Goal: Information Seeking & Learning: Learn about a topic

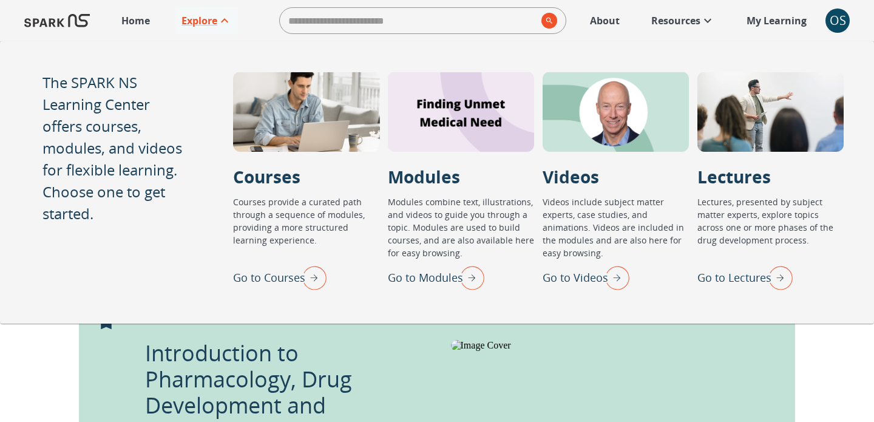
scroll to position [532, 0]
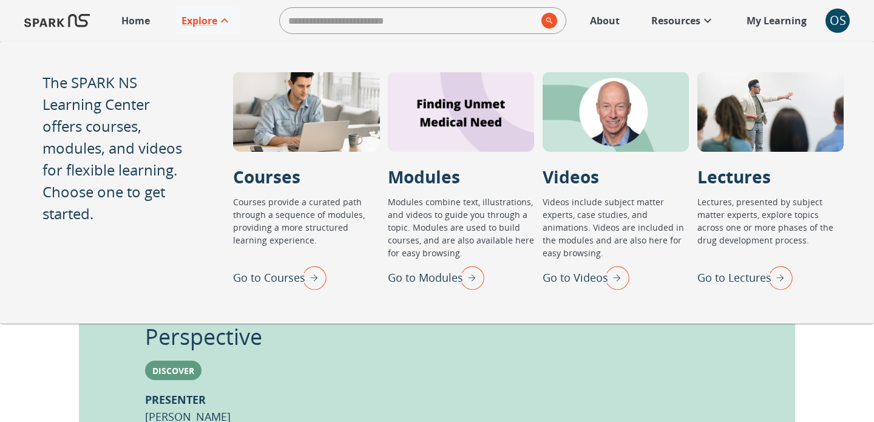
click at [443, 288] on div "Go to Modules" at bounding box center [436, 277] width 96 height 32
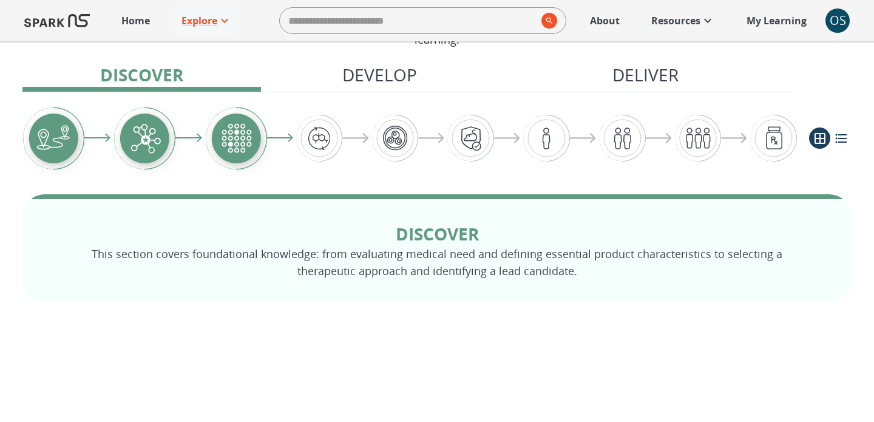
scroll to position [87, 0]
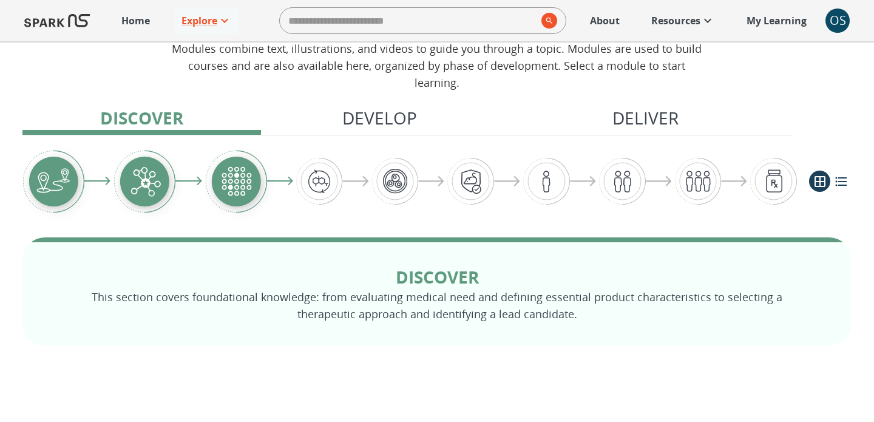
click at [139, 24] on p "Home" at bounding box center [135, 20] width 29 height 15
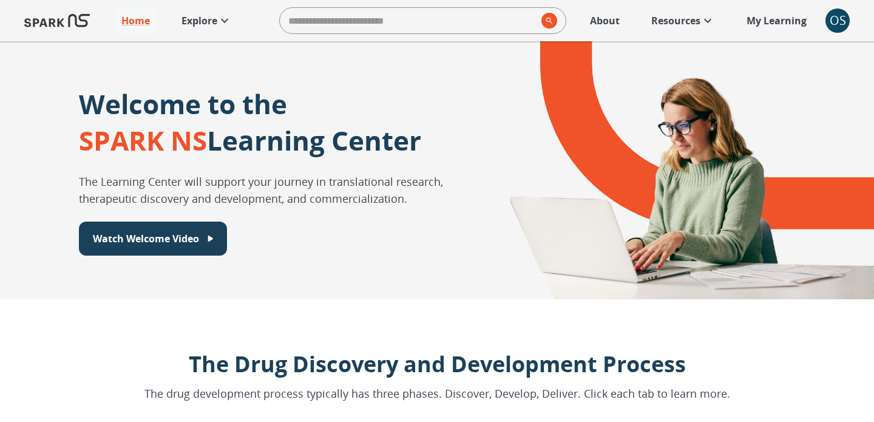
click at [218, 21] on icon at bounding box center [224, 20] width 15 height 15
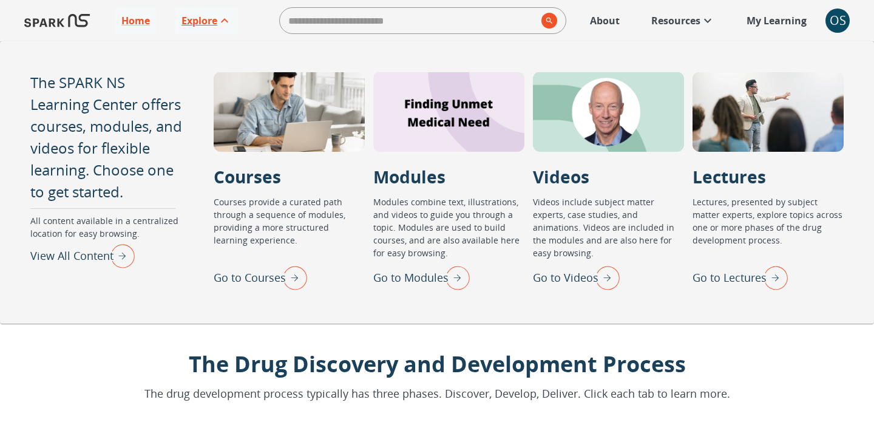
click at [701, 270] on p "Go to Lectures" at bounding box center [729, 277] width 74 height 16
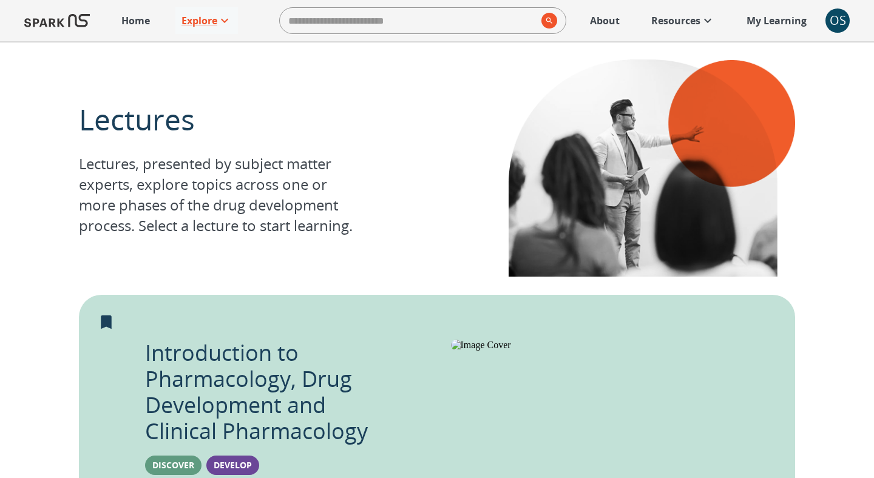
click at [841, 33] on div "Home Explore ​ About Resources My Learning OS" at bounding box center [437, 20] width 874 height 41
click at [836, 23] on div "OS" at bounding box center [837, 20] width 24 height 24
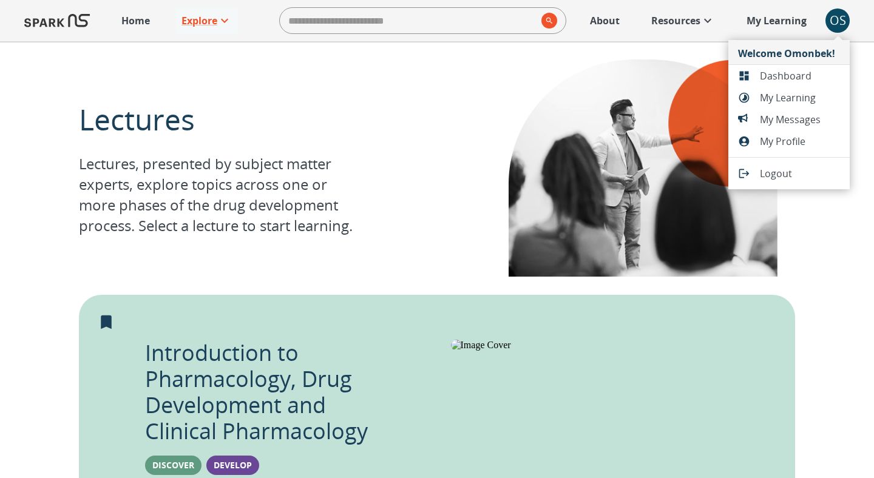
click at [785, 75] on span "Dashboard" at bounding box center [800, 76] width 80 height 15
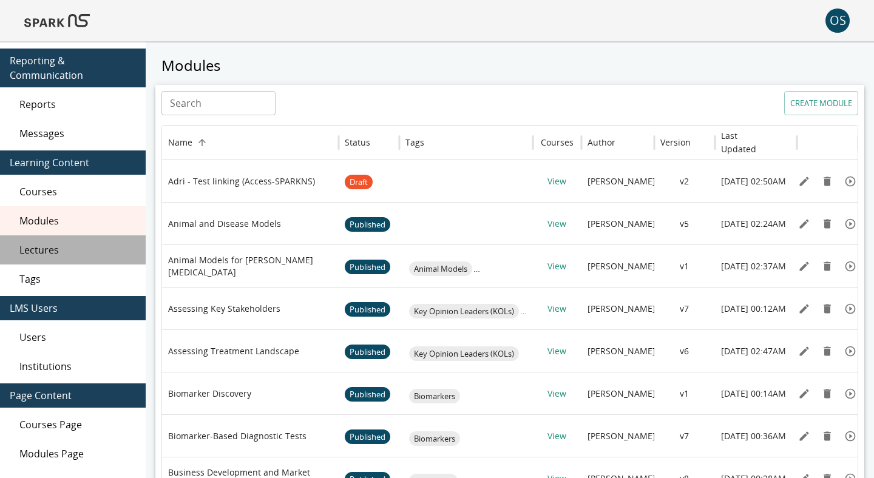
click at [117, 250] on span "Lectures" at bounding box center [77, 250] width 116 height 15
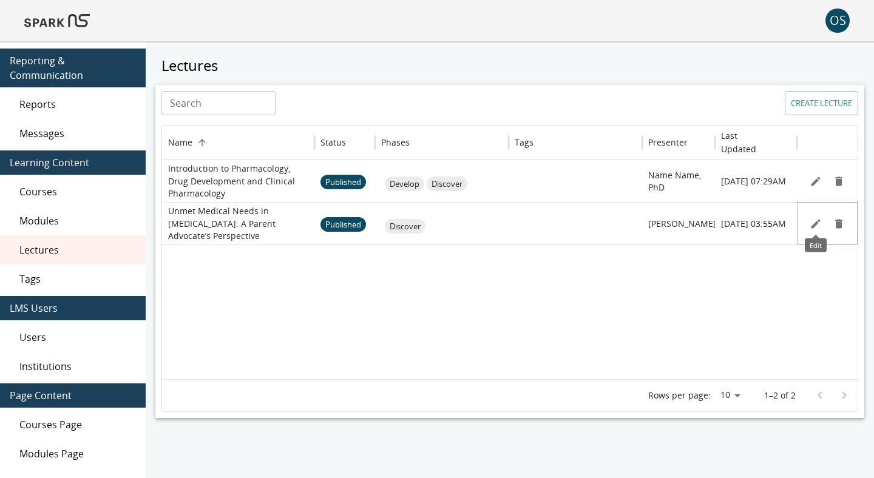
click at [813, 229] on icon "Edit" at bounding box center [815, 224] width 12 height 12
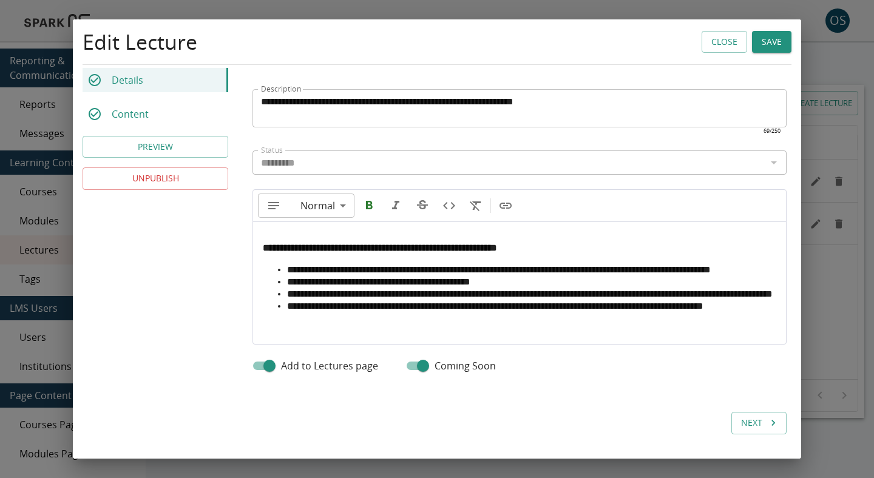
scroll to position [496, 0]
click at [780, 36] on button "Save" at bounding box center [771, 42] width 39 height 22
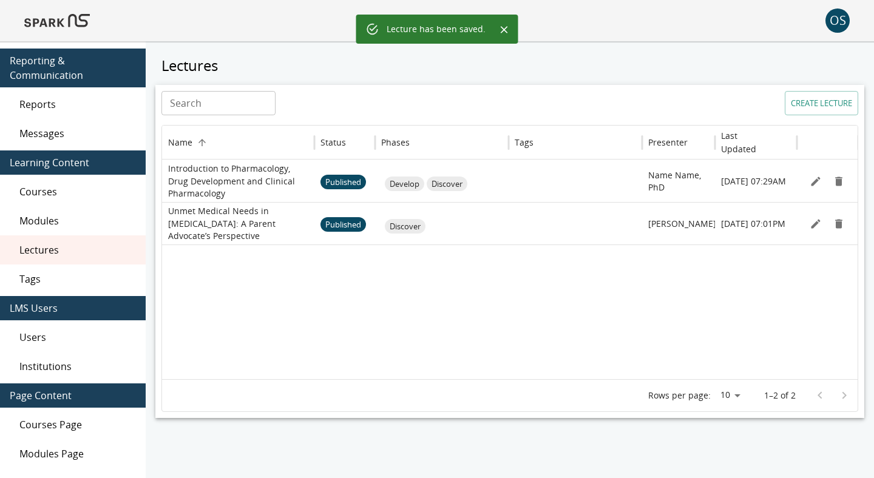
click at [75, 23] on img at bounding box center [57, 20] width 66 height 29
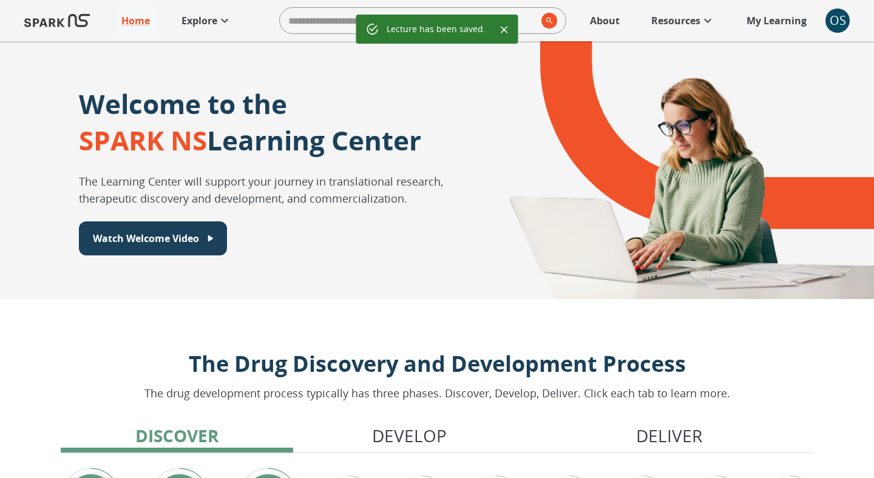
click at [201, 25] on p "Explore" at bounding box center [199, 20] width 36 height 15
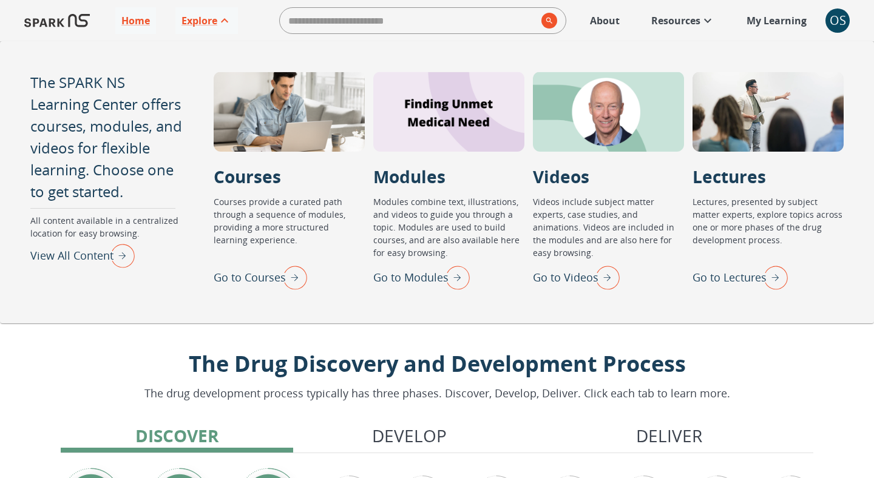
click at [703, 275] on p "Go to Lectures" at bounding box center [729, 277] width 74 height 16
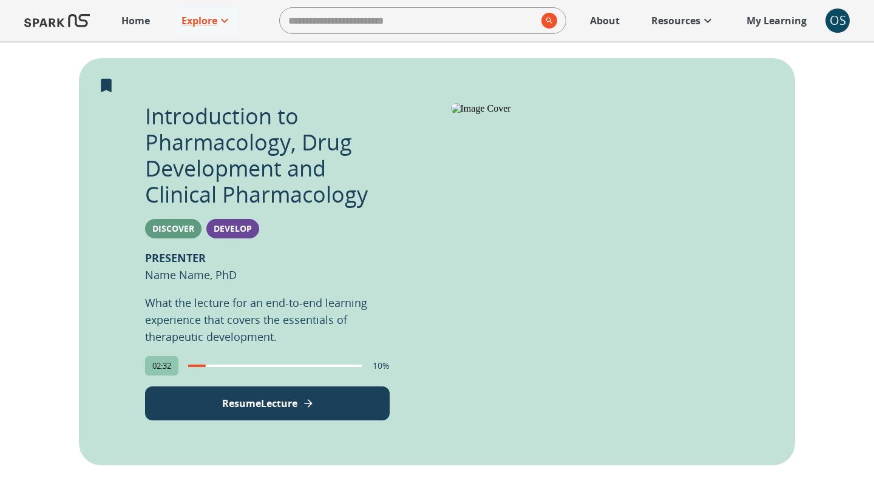
scroll to position [232, 0]
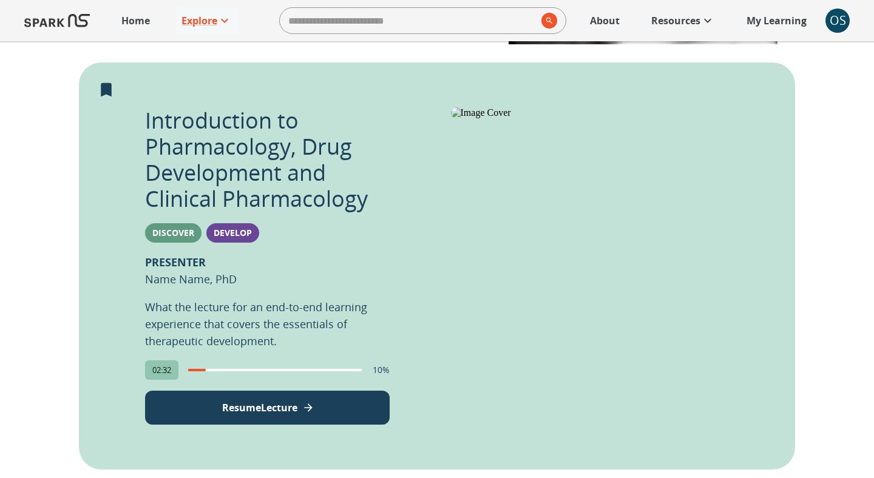
click at [285, 406] on p "Resume Lecture" at bounding box center [259, 407] width 75 height 15
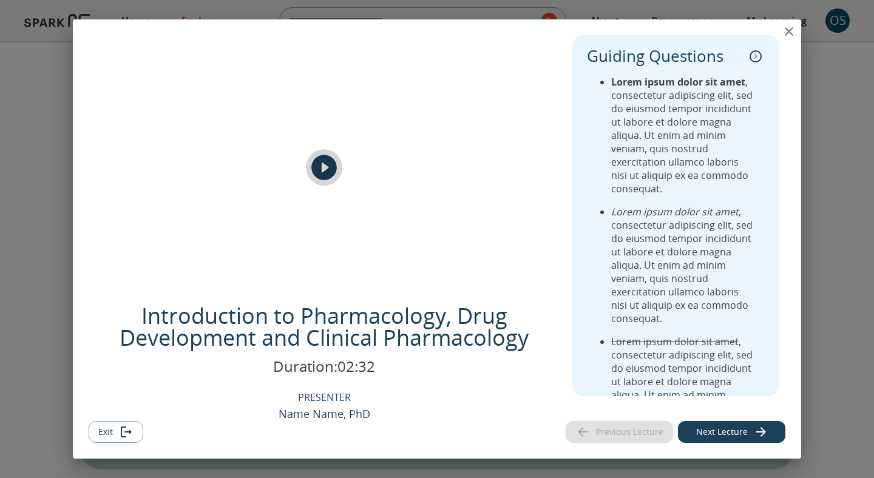
click at [325, 178] on icon "play" at bounding box center [323, 167] width 25 height 25
click at [128, 421] on icon "Exit" at bounding box center [127, 432] width 7 height 4
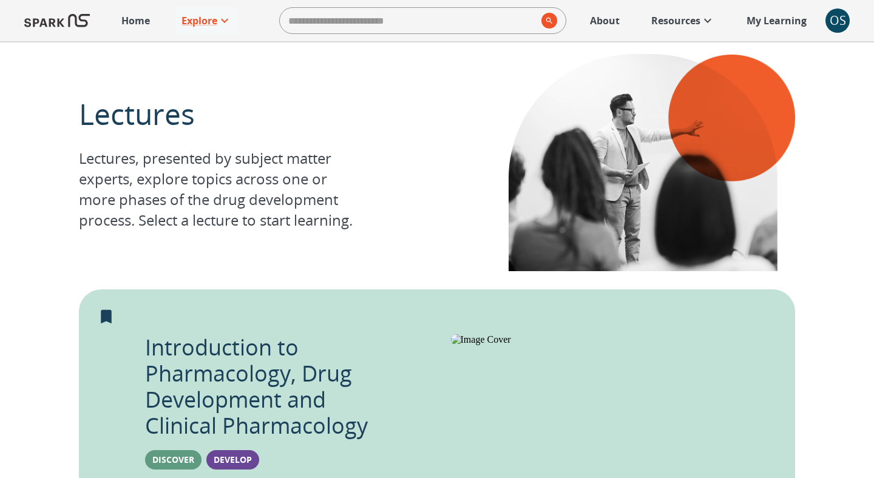
scroll to position [0, 0]
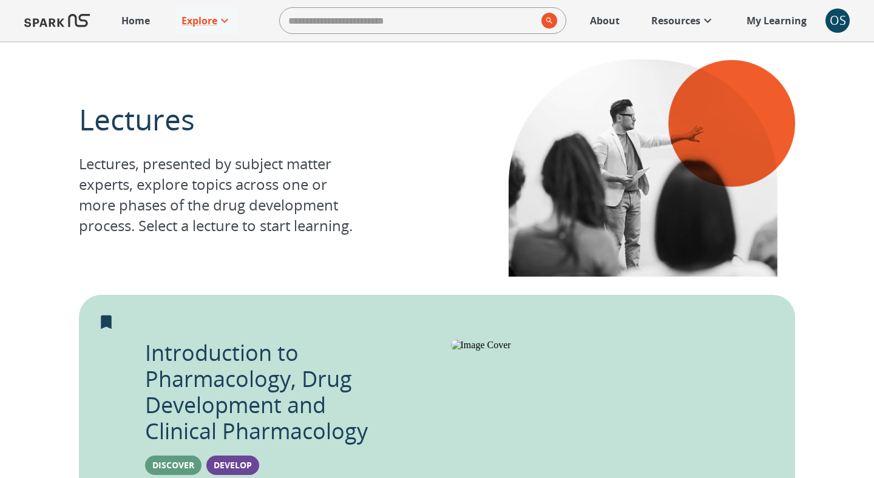
click at [834, 21] on div "OS" at bounding box center [837, 20] width 24 height 24
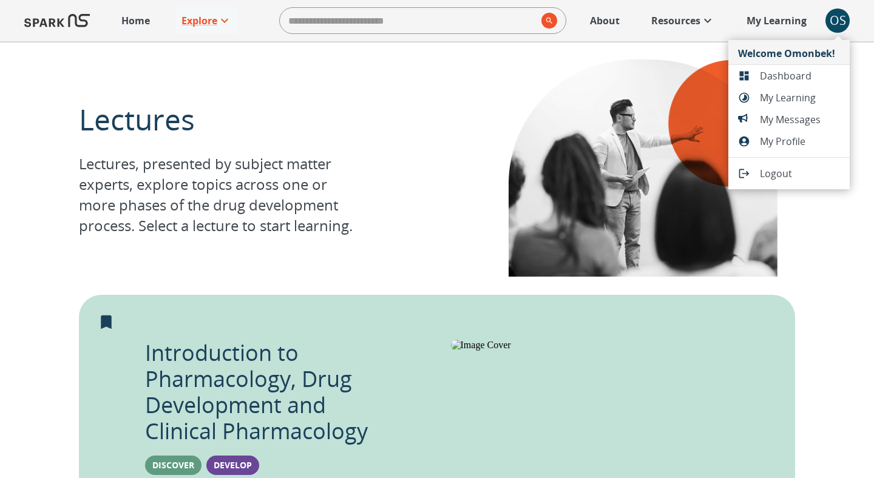
click at [764, 79] on span "Dashboard" at bounding box center [800, 76] width 80 height 15
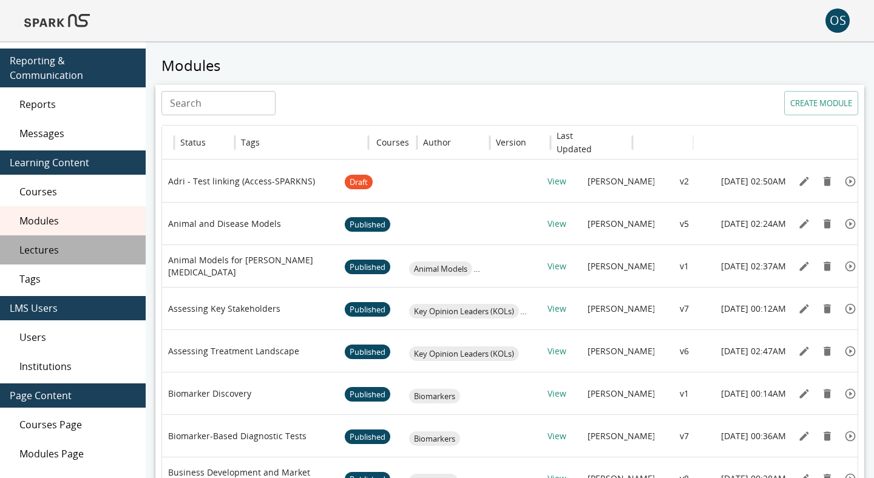
click at [112, 249] on span "Lectures" at bounding box center [77, 250] width 116 height 15
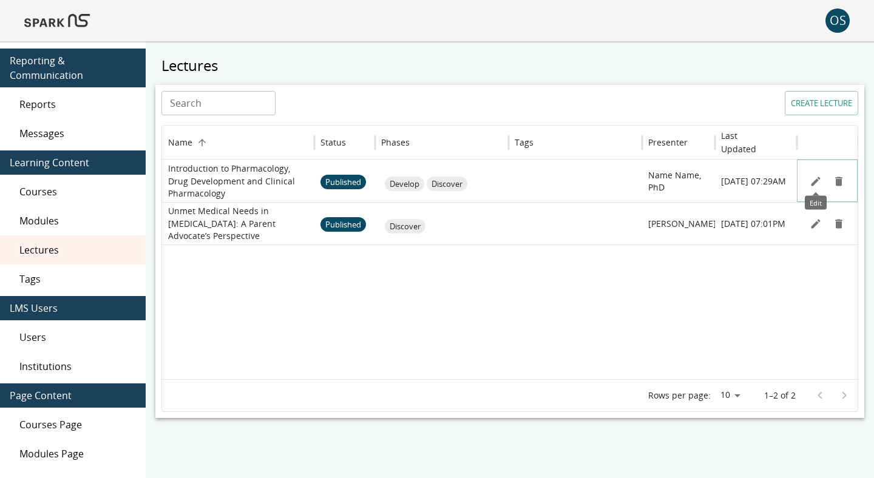
click at [818, 180] on icon "Edit" at bounding box center [815, 181] width 9 height 9
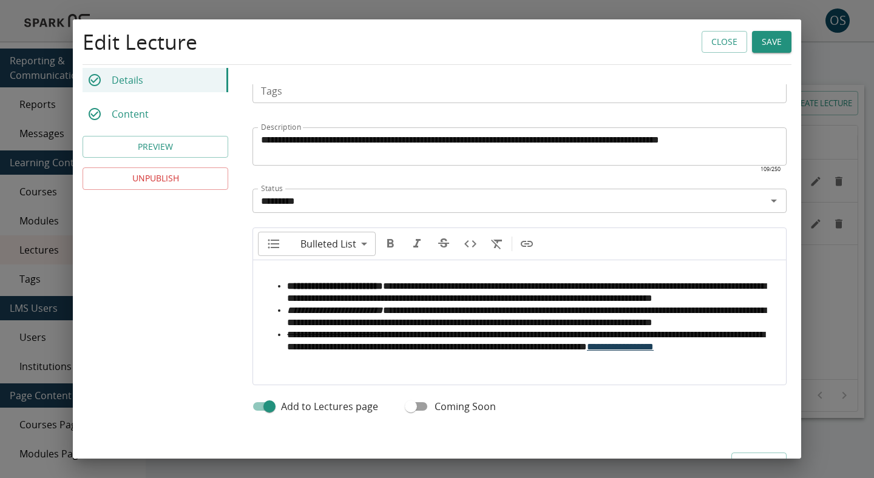
scroll to position [499, 0]
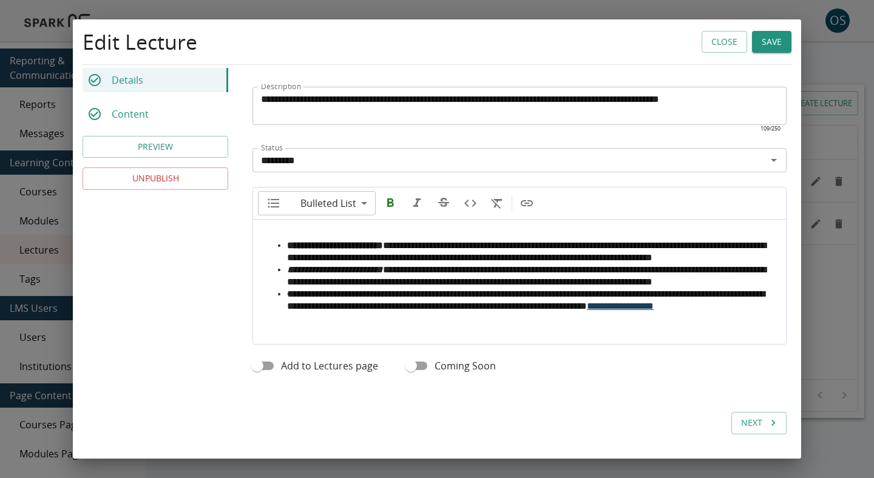
click at [778, 56] on div "Edit Lecture Close Save" at bounding box center [437, 51] width 728 height 65
click at [778, 50] on button "Save" at bounding box center [771, 42] width 39 height 22
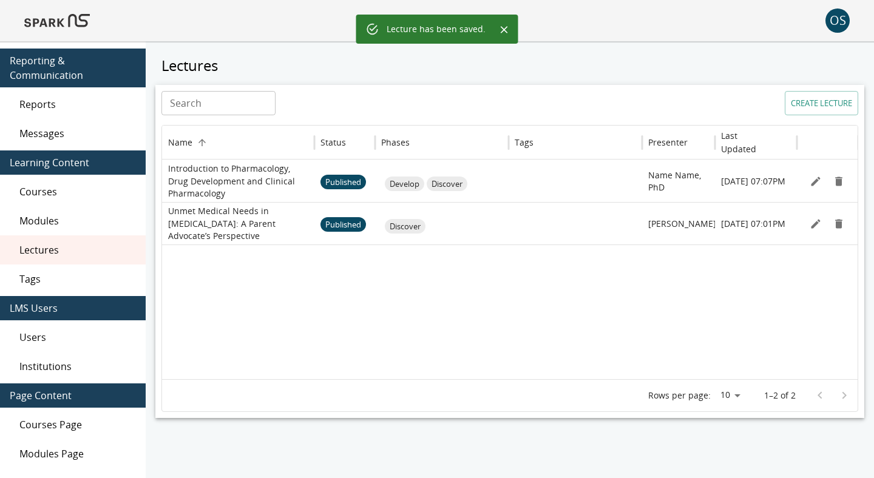
click at [48, 21] on img at bounding box center [57, 20] width 66 height 29
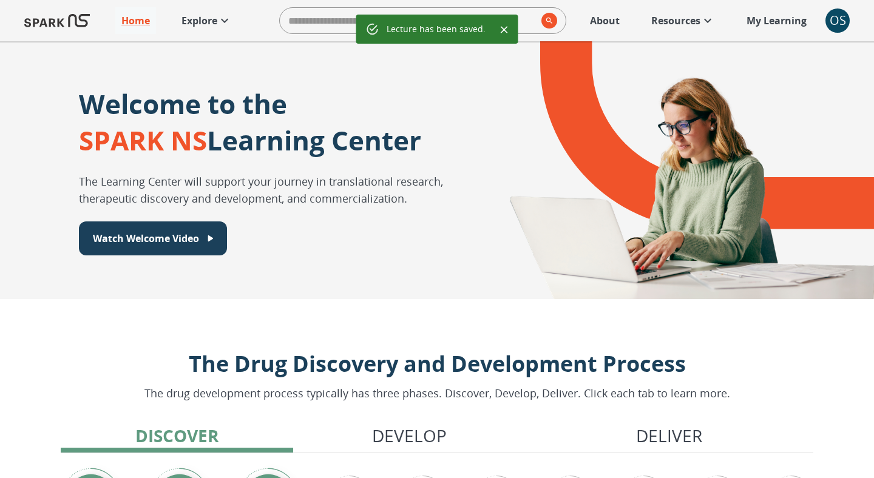
click at [216, 25] on p "Explore" at bounding box center [199, 20] width 36 height 15
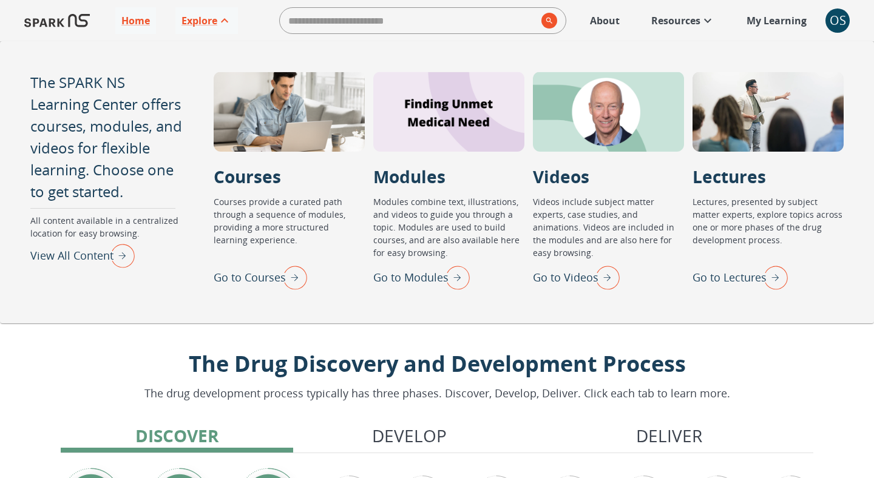
click at [712, 277] on p "Go to Lectures" at bounding box center [729, 277] width 74 height 16
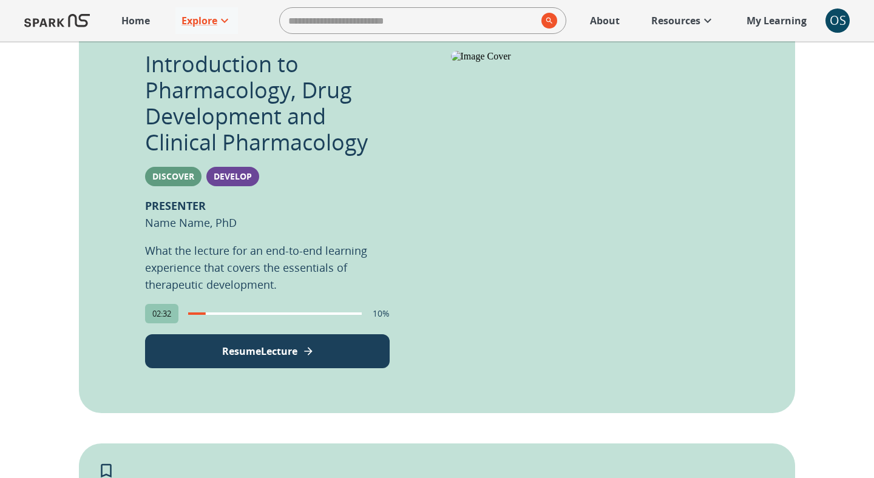
scroll to position [292, 0]
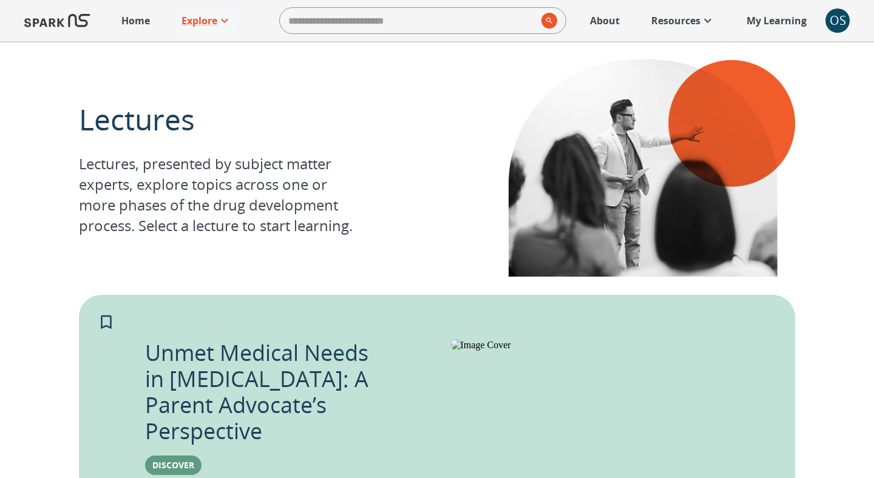
click at [836, 22] on div "OS" at bounding box center [837, 20] width 24 height 24
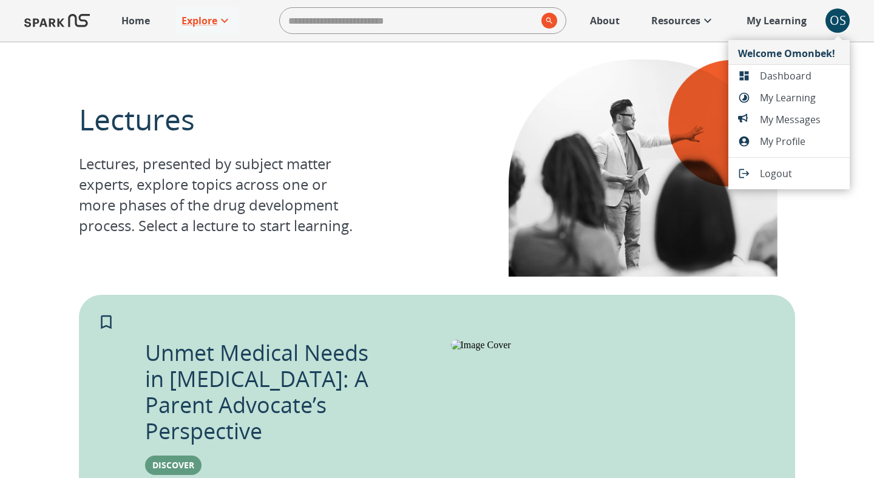
click at [792, 74] on span "Dashboard" at bounding box center [800, 76] width 80 height 15
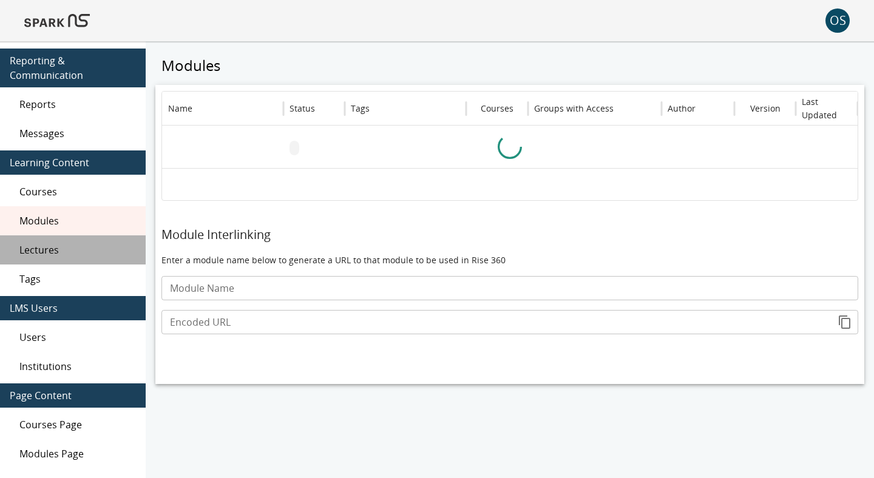
click at [71, 244] on span "Lectures" at bounding box center [77, 250] width 116 height 15
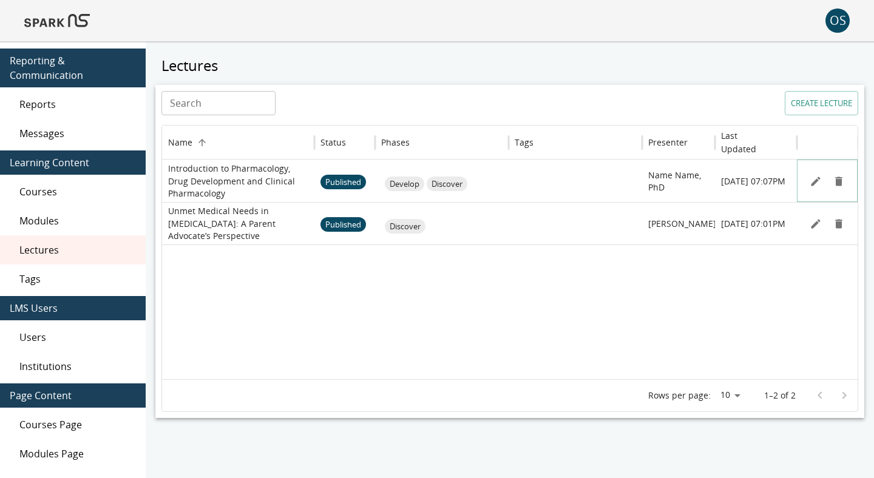
click at [814, 180] on icon "Edit" at bounding box center [815, 181] width 12 height 12
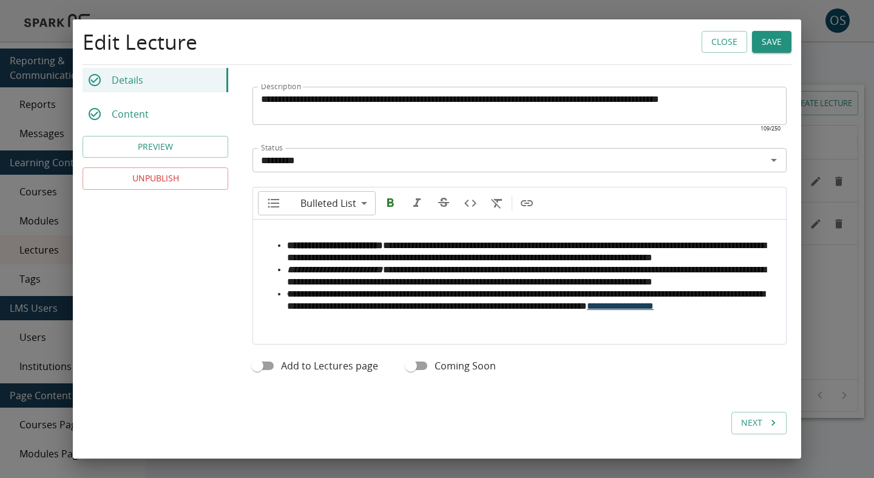
scroll to position [499, 0]
click at [772, 45] on button "Save" at bounding box center [771, 42] width 39 height 22
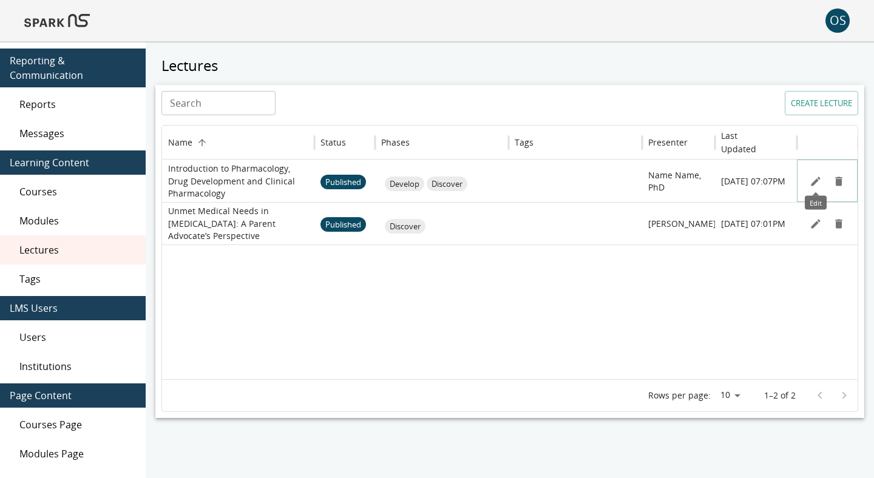
click at [814, 183] on icon "Edit" at bounding box center [815, 181] width 9 height 9
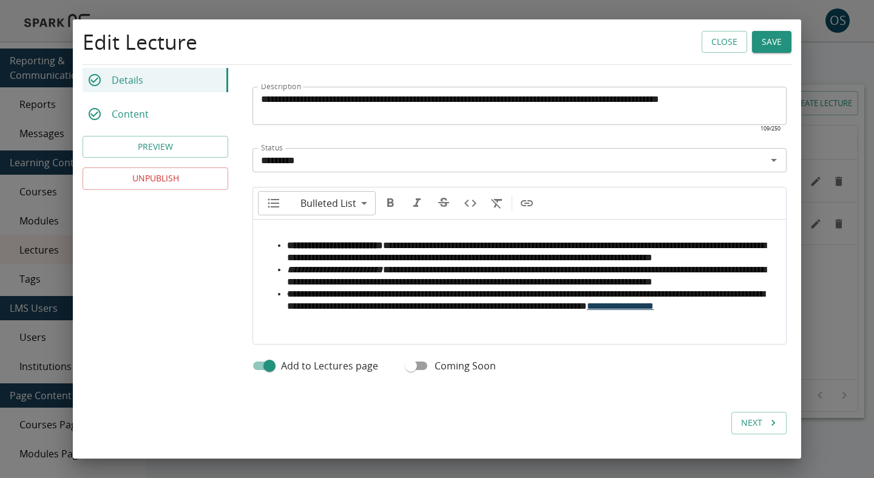
click at [715, 46] on button "Close" at bounding box center [724, 42] width 46 height 22
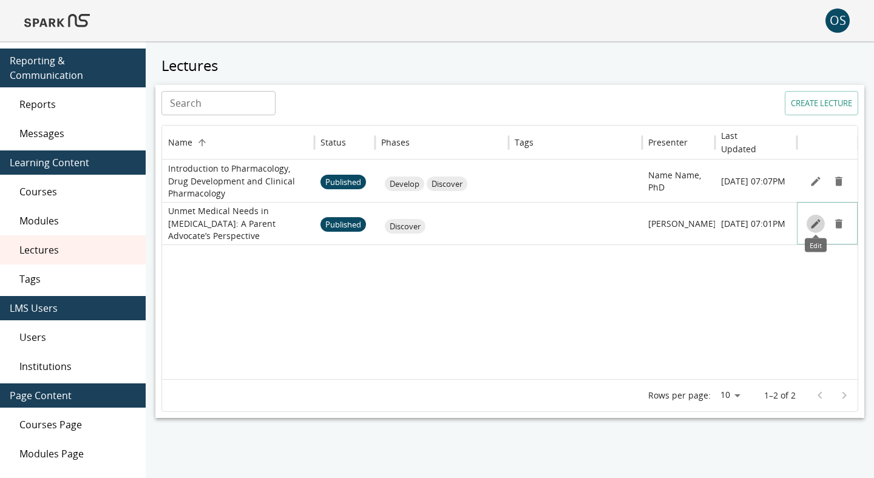
click at [816, 224] on icon "Edit" at bounding box center [815, 223] width 9 height 9
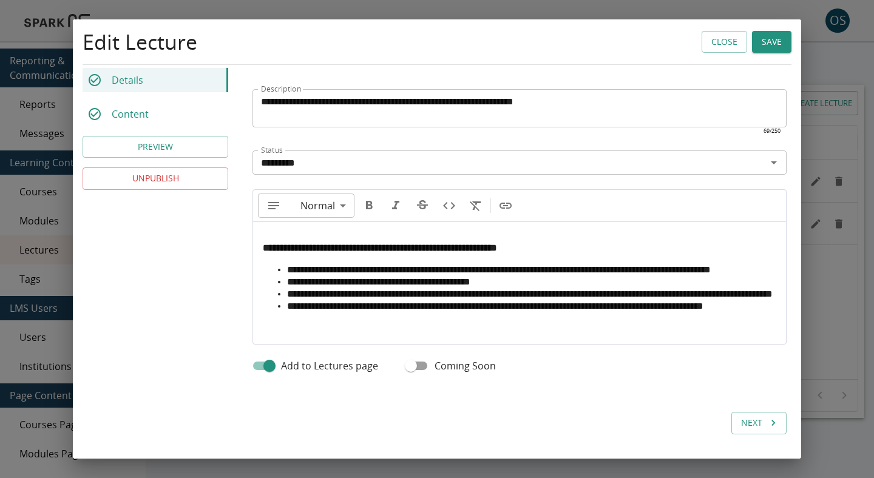
scroll to position [496, 0]
type input "**"
click at [504, 312] on li "**********" at bounding box center [531, 306] width 489 height 12
click at [721, 39] on button "Close" at bounding box center [724, 42] width 46 height 22
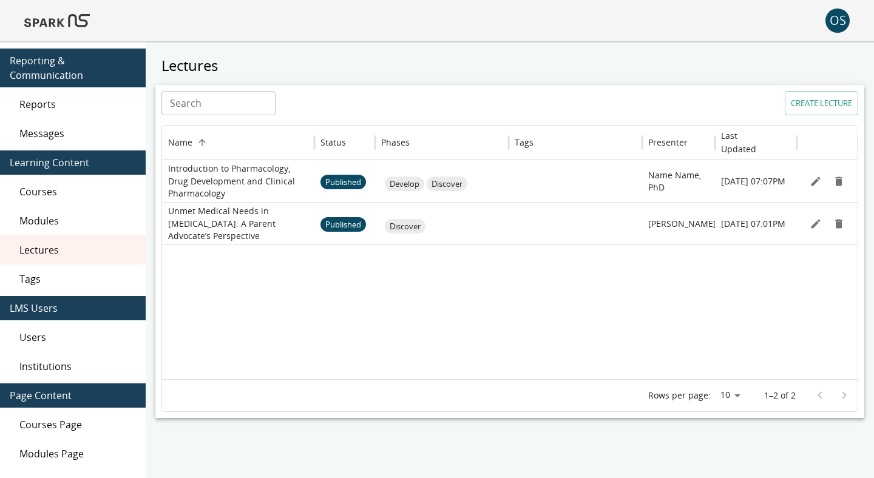
click at [59, 25] on img at bounding box center [57, 20] width 66 height 29
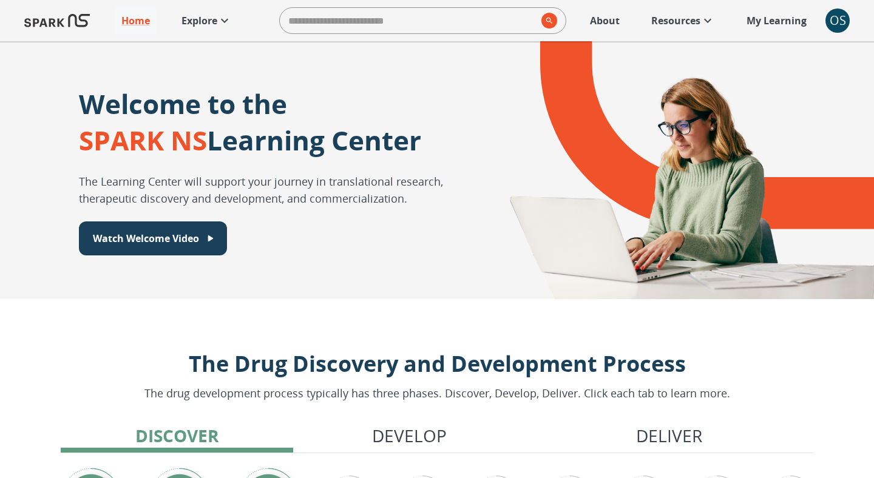
click at [208, 22] on p "Explore" at bounding box center [199, 20] width 36 height 15
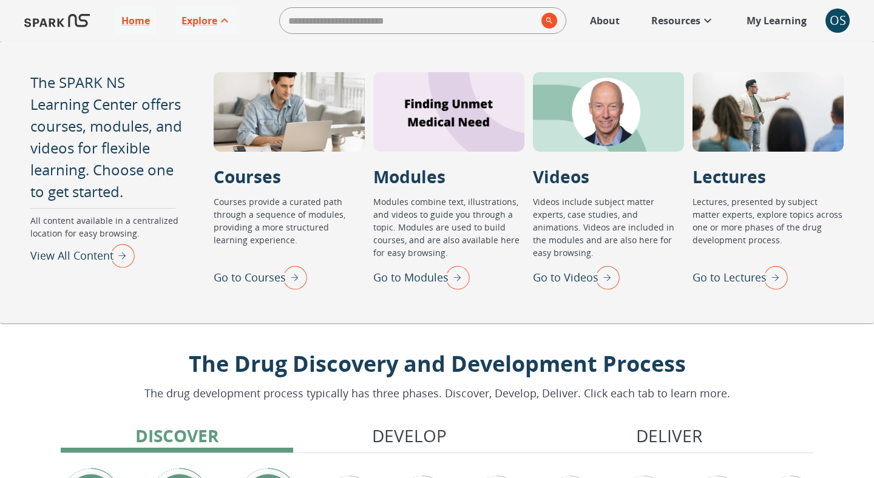
click at [727, 278] on p "Go to Lectures" at bounding box center [729, 277] width 74 height 16
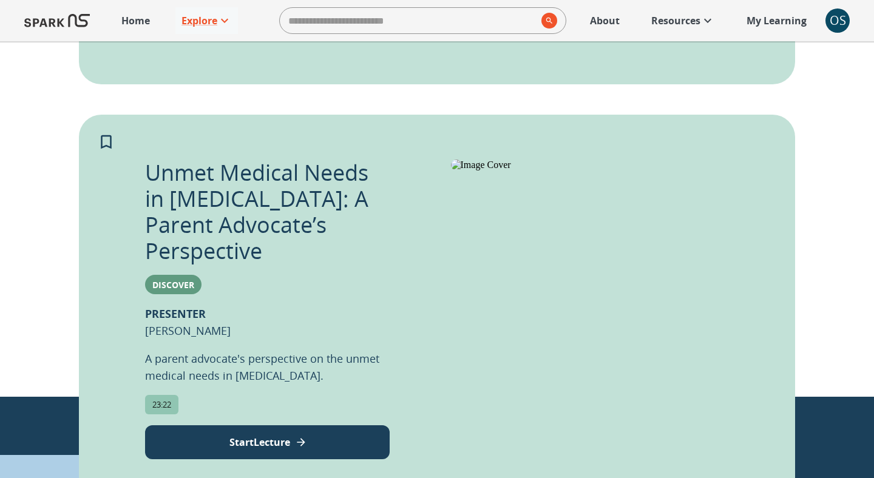
scroll to position [652, 0]
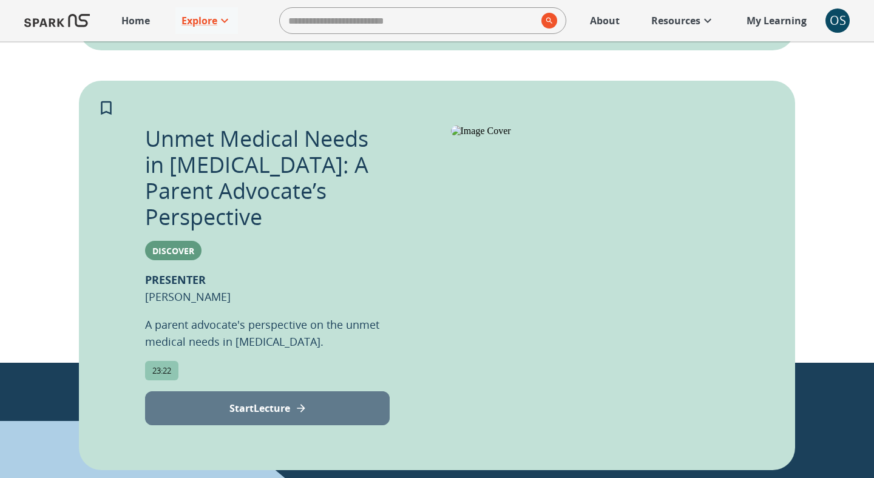
click at [272, 401] on p "Start Lecture" at bounding box center [259, 408] width 61 height 15
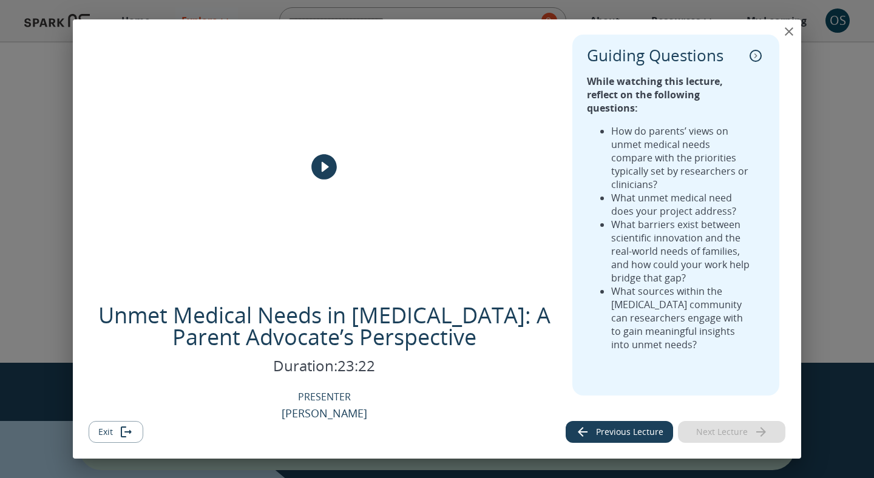
scroll to position [0, 0]
click at [757, 54] on icon "collapse" at bounding box center [755, 56] width 12 height 12
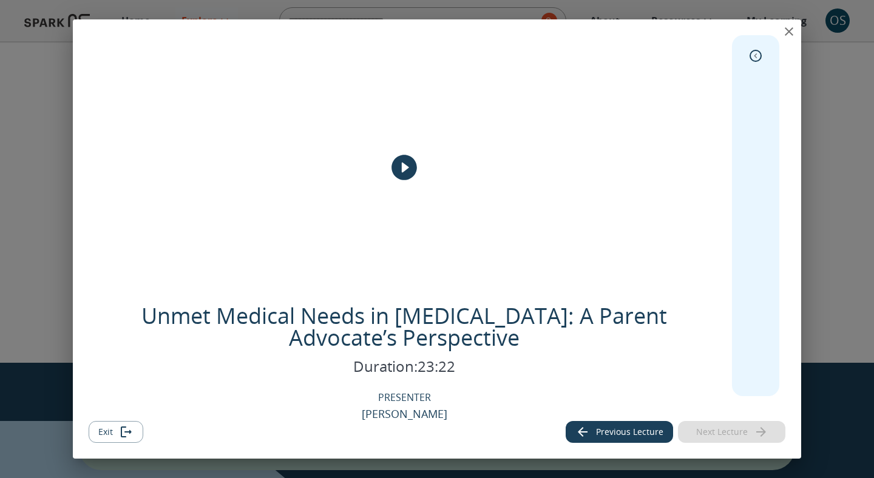
click at [757, 54] on icon "expand" at bounding box center [755, 56] width 12 height 12
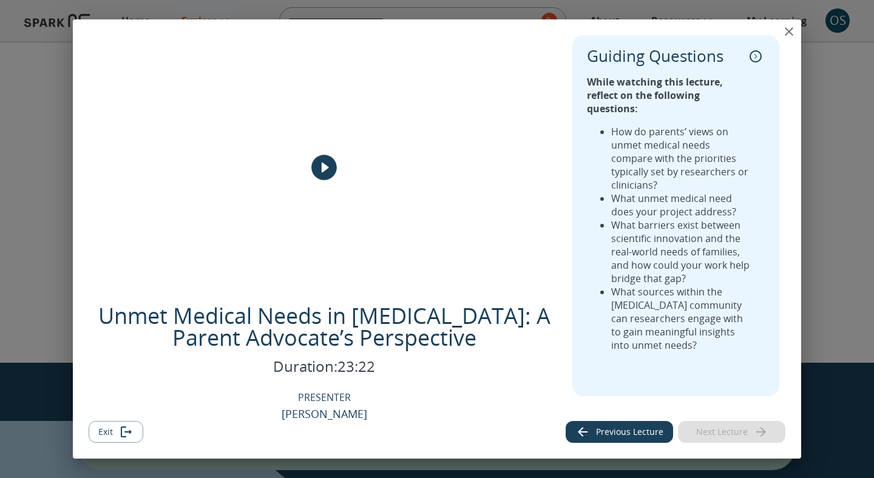
click at [116, 428] on button "Exit" at bounding box center [116, 432] width 55 height 22
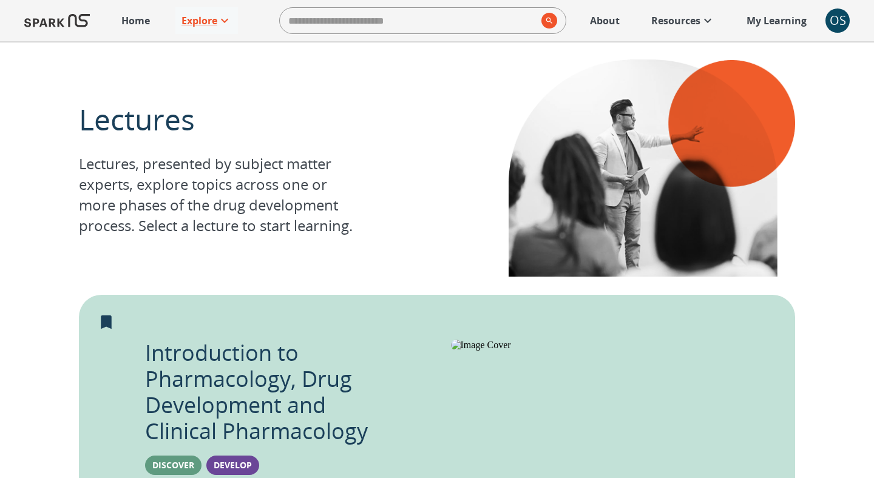
scroll to position [795, 0]
